Goal: Find specific page/section: Find specific page/section

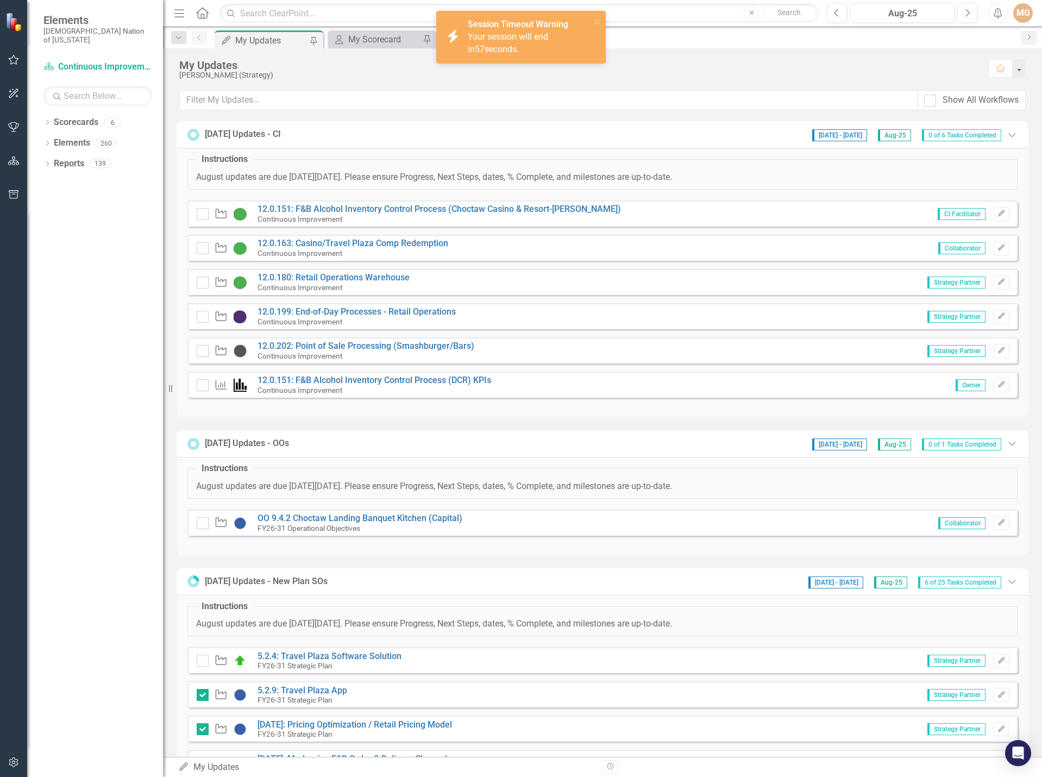
scroll to position [272, 0]
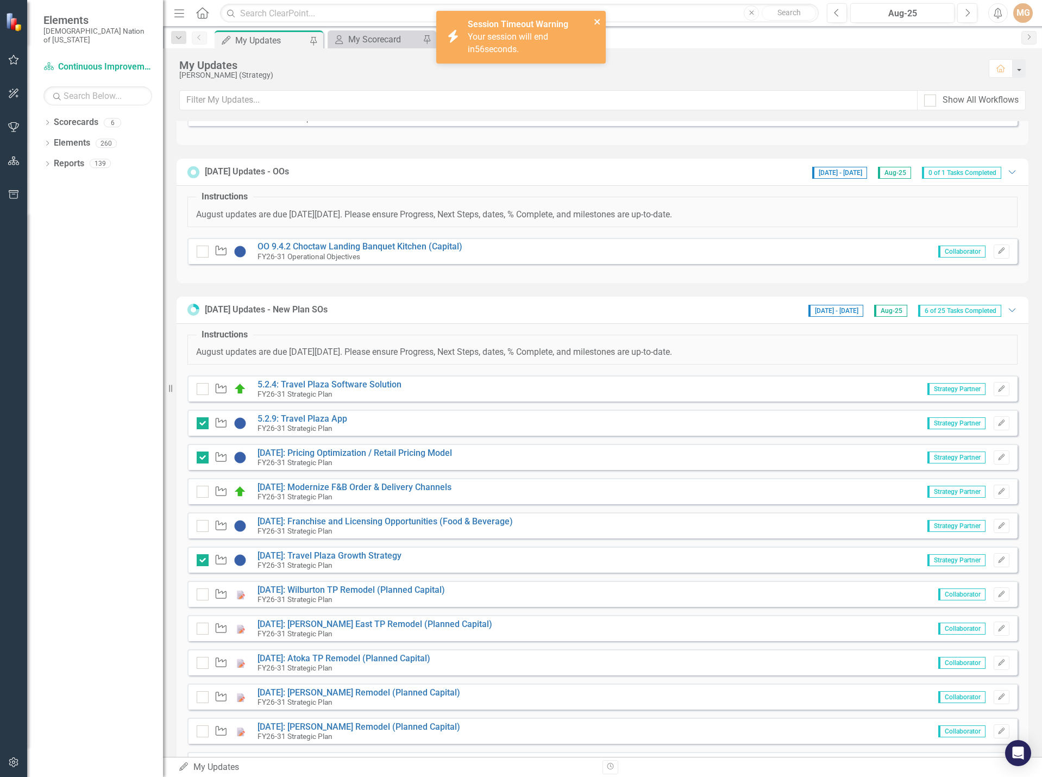
click at [601, 19] on icon "close" at bounding box center [598, 21] width 8 height 9
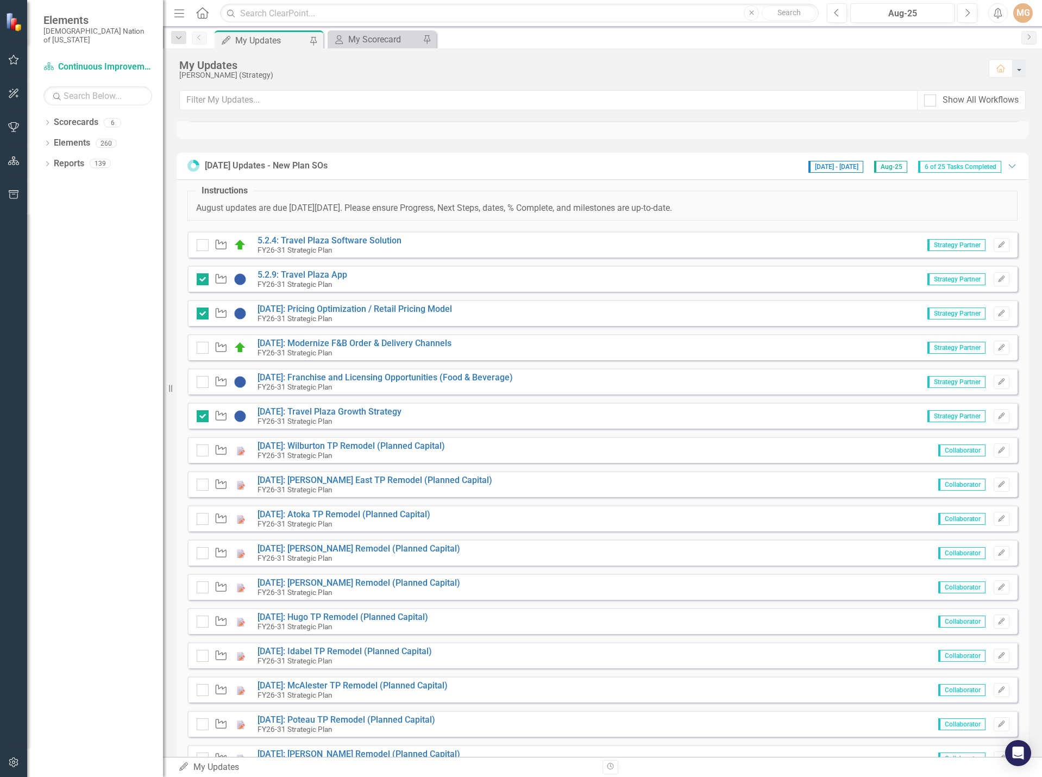
scroll to position [435, 0]
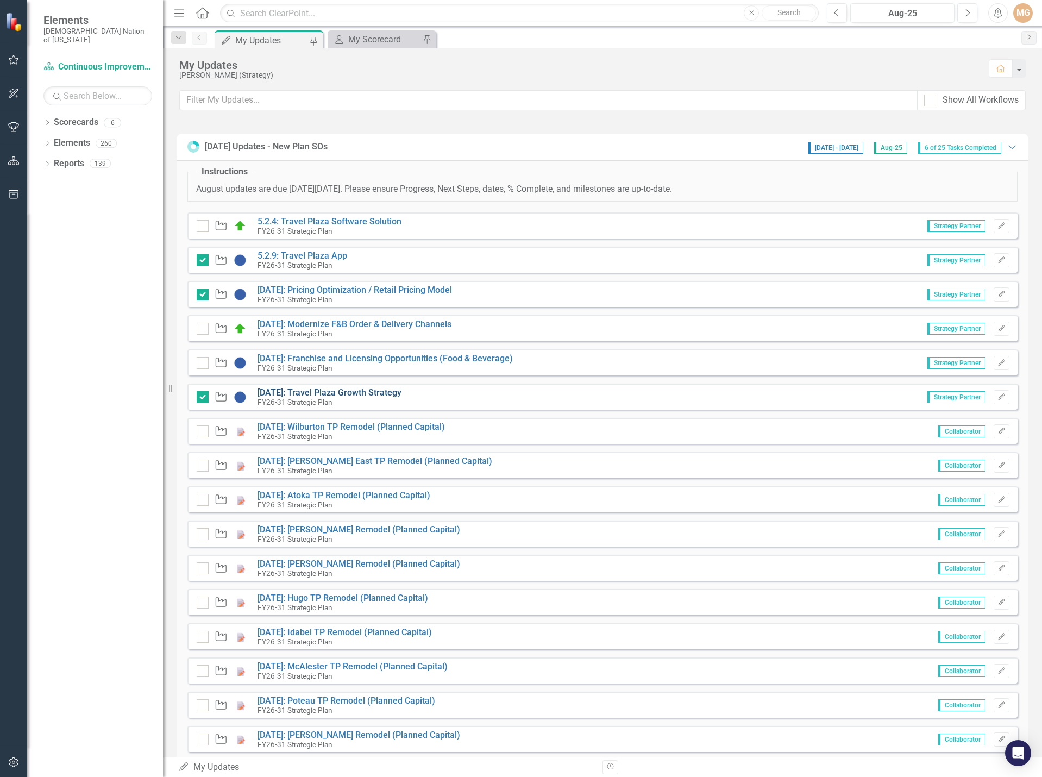
click at [384, 388] on link "[DATE]: Travel Plaza Growth Strategy" at bounding box center [330, 393] width 144 height 10
